Goal: Task Accomplishment & Management: Use online tool/utility

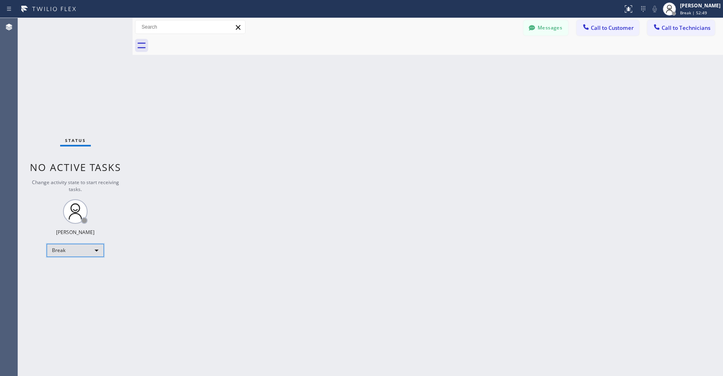
click at [76, 249] on div "Break" at bounding box center [75, 250] width 57 height 13
click at [67, 285] on li "Unavailable" at bounding box center [75, 282] width 56 height 10
click at [70, 102] on div "Status No active tasks Change activity state to start receiving tasks. [PERSON_…" at bounding box center [75, 197] width 115 height 358
drag, startPoint x: 90, startPoint y: 66, endPoint x: 90, endPoint y: 71, distance: 5.3
click at [90, 66] on div "Status No active tasks Change activity state to start receiving tasks. [PERSON_…" at bounding box center [75, 197] width 115 height 358
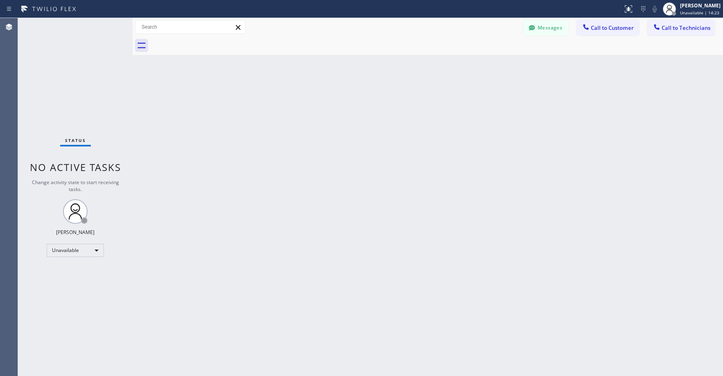
drag, startPoint x: 76, startPoint y: 49, endPoint x: 42, endPoint y: 256, distance: 209.7
click at [76, 53] on div "Status No active tasks Change activity state to start receiving tasks. [PERSON_…" at bounding box center [75, 197] width 115 height 358
drag, startPoint x: 64, startPoint y: 76, endPoint x: 74, endPoint y: 235, distance: 158.6
click at [64, 81] on div "Status No active tasks Change activity state to start receiving tasks. [PERSON_…" at bounding box center [75, 197] width 115 height 358
click at [52, 52] on div "Status No active tasks Change activity state to start receiving tasks. [PERSON_…" at bounding box center [75, 197] width 115 height 358
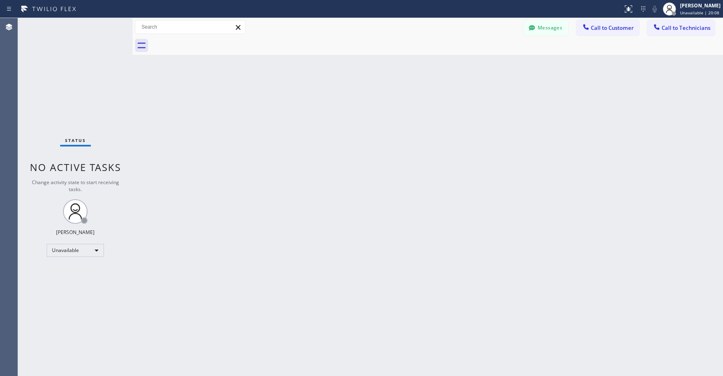
click at [54, 58] on div "Status No active tasks Change activity state to start receiving tasks. [PERSON_…" at bounding box center [75, 197] width 115 height 358
click at [51, 62] on div "Status No active tasks Change activity state to start receiving tasks. [PERSON_…" at bounding box center [75, 197] width 115 height 358
drag, startPoint x: 55, startPoint y: 60, endPoint x: 49, endPoint y: 203, distance: 143.3
click at [55, 61] on div "Status No active tasks Change activity state to start receiving tasks. [PERSON_…" at bounding box center [75, 197] width 115 height 358
drag, startPoint x: 72, startPoint y: 80, endPoint x: 69, endPoint y: 202, distance: 121.5
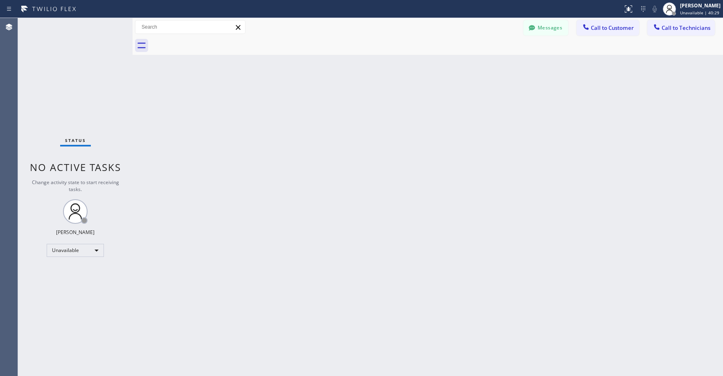
click at [71, 81] on div "Status No active tasks Change activity state to start receiving tasks. [PERSON_…" at bounding box center [75, 197] width 115 height 358
drag, startPoint x: 89, startPoint y: 91, endPoint x: 304, endPoint y: 35, distance: 222.4
click at [90, 91] on div "Status No active tasks Change activity state to start receiving tasks. [PERSON_…" at bounding box center [75, 197] width 115 height 358
click at [70, 64] on div "Status No active tasks Change activity state to start receiving tasks. [PERSON_…" at bounding box center [75, 197] width 115 height 358
click at [75, 106] on div "Status No active tasks Change activity state to start receiving tasks. [PERSON_…" at bounding box center [75, 197] width 115 height 358
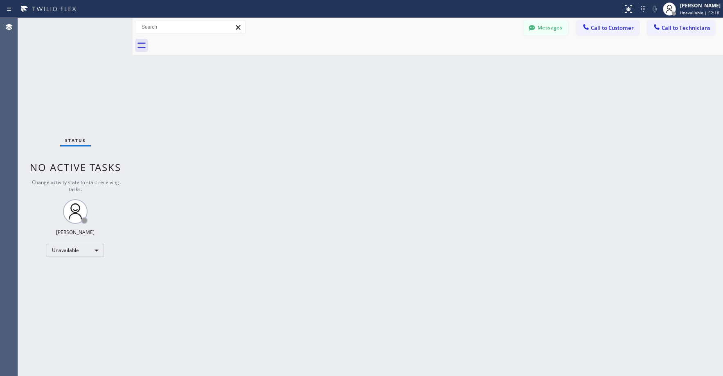
click at [74, 91] on div "Status No active tasks Change activity state to start receiving tasks. [PERSON_…" at bounding box center [75, 197] width 115 height 358
click at [67, 66] on div "Status No active tasks Change activity state to start receiving tasks. [PERSON_…" at bounding box center [75, 197] width 115 height 358
click at [72, 87] on div "Status No active tasks Change activity state to start receiving tasks. [PERSON_…" at bounding box center [75, 197] width 115 height 358
drag, startPoint x: 57, startPoint y: 65, endPoint x: 57, endPoint y: 77, distance: 11.9
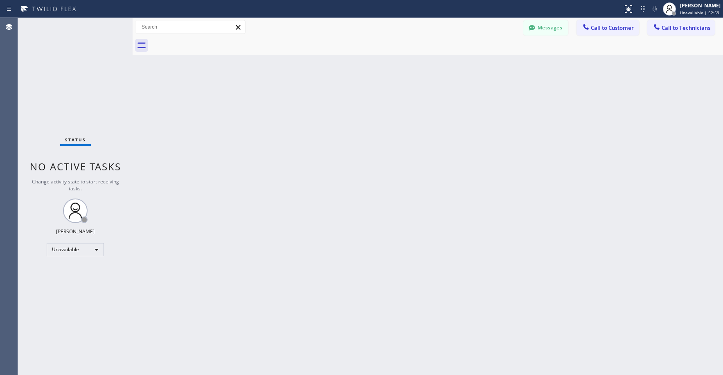
click at [56, 66] on div "Status No active tasks Change activity state to start receiving tasks. [PERSON_…" at bounding box center [75, 196] width 115 height 357
click at [65, 70] on div "Status No active tasks Change activity state to start receiving tasks. [PERSON_…" at bounding box center [75, 196] width 115 height 357
click at [68, 58] on div "Status No active tasks Change activity state to start receiving tasks. [PERSON_…" at bounding box center [75, 196] width 115 height 357
drag, startPoint x: 69, startPoint y: 83, endPoint x: 77, endPoint y: 81, distance: 8.5
click at [70, 83] on div "Status No active tasks Change activity state to start receiving tasks. [PERSON_…" at bounding box center [75, 196] width 115 height 357
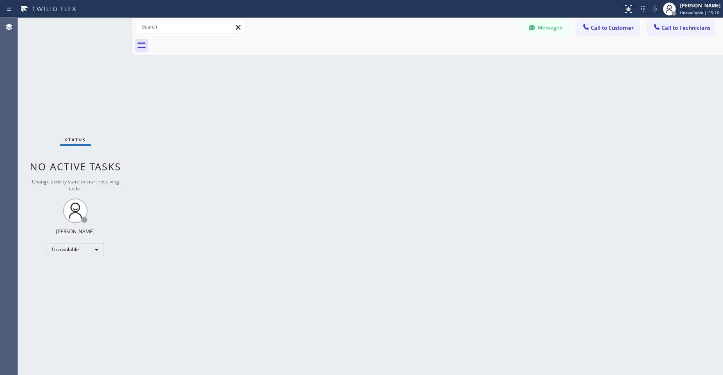
click at [76, 68] on div "Status No active tasks Change activity state to start receiving tasks. [PERSON_…" at bounding box center [75, 196] width 115 height 357
drag, startPoint x: 92, startPoint y: 111, endPoint x: 28, endPoint y: 222, distance: 127.7
click at [92, 112] on div "Status No active tasks Change activity state to start receiving tasks. [PERSON_…" at bounding box center [75, 196] width 115 height 357
click at [61, 81] on div "Status No active tasks Change activity state to start receiving tasks. [PERSON_…" at bounding box center [75, 196] width 115 height 357
